Goal: Task Accomplishment & Management: Use online tool/utility

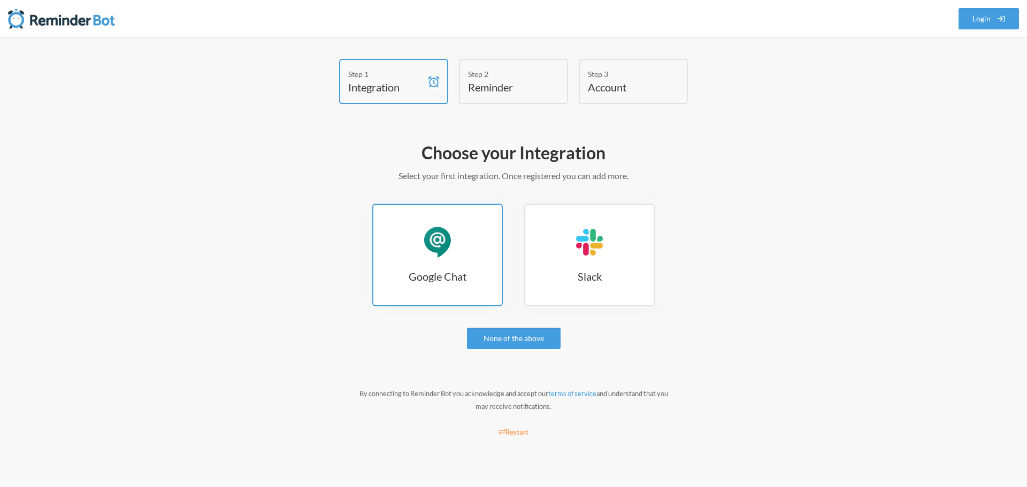
click at [459, 244] on link "Google Chat Google Chat" at bounding box center [437, 255] width 131 height 103
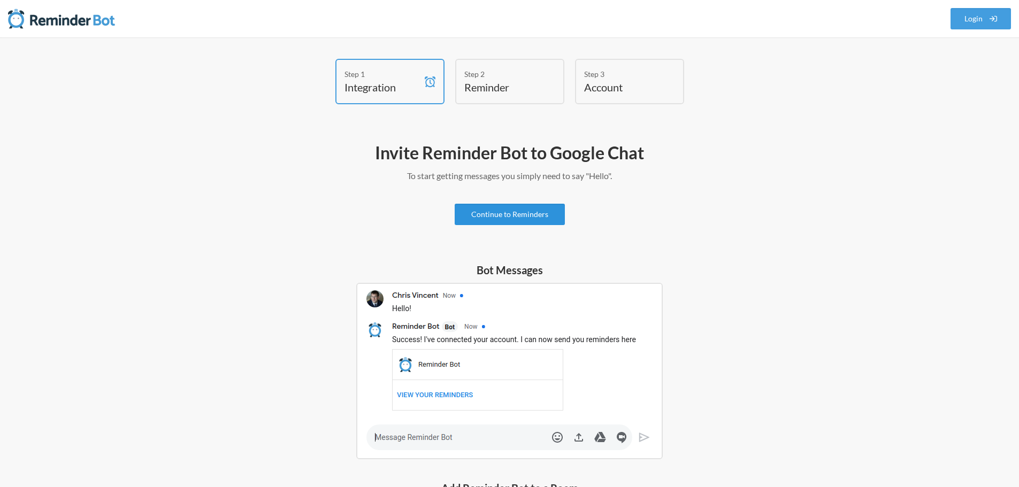
click at [500, 222] on link "Continue to Reminders" at bounding box center [510, 214] width 110 height 21
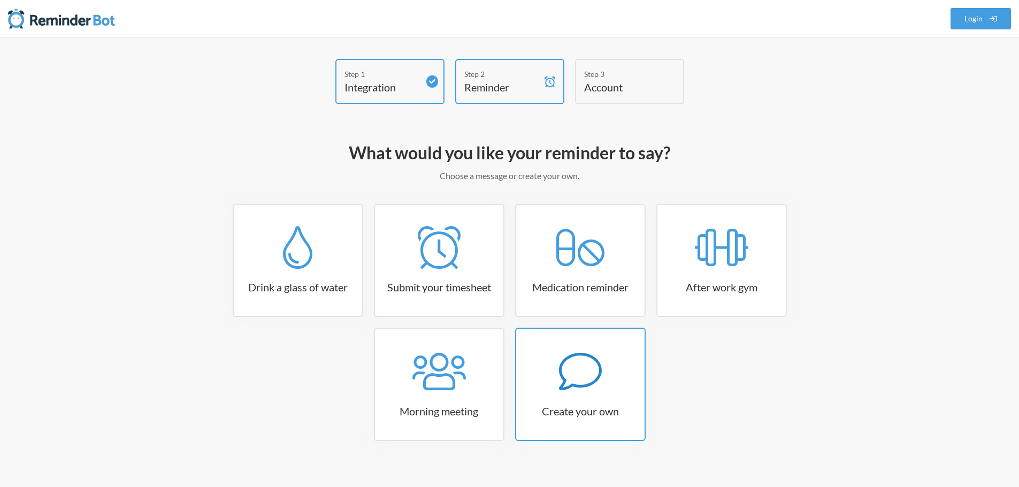
click at [570, 396] on link "Create your own" at bounding box center [580, 384] width 131 height 113
select select "08:30:00"
